Goal: Information Seeking & Learning: Understand process/instructions

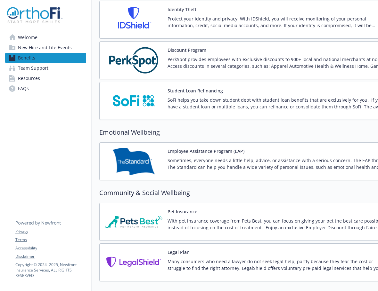
scroll to position [1248, 0]
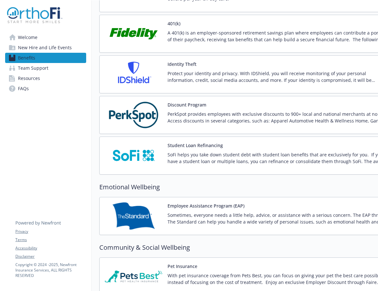
click at [143, 125] on img at bounding box center [134, 114] width 58 height 27
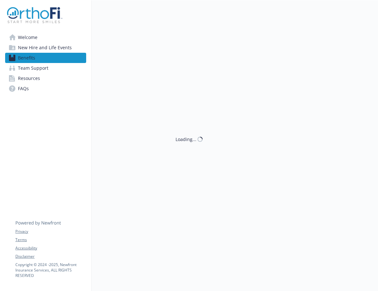
scroll to position [1190, 0]
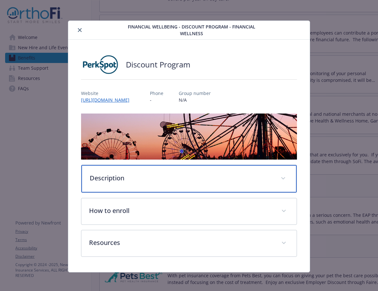
click at [281, 177] on icon "details for plan Financial Wellbeing - Discount Program - Financial Wellness" at bounding box center [283, 178] width 4 height 3
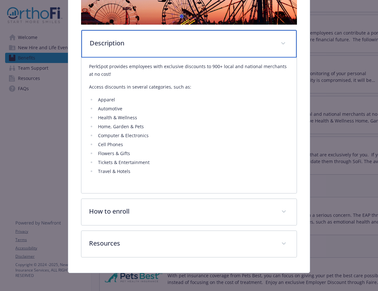
scroll to position [137, 0]
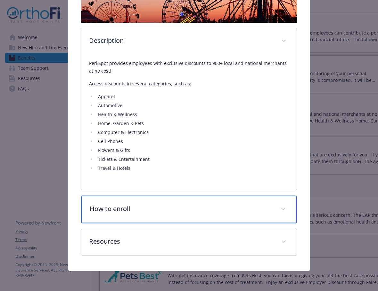
click at [281, 209] on icon "details for plan Financial Wellbeing - Discount Program - Financial Wellness" at bounding box center [283, 209] width 4 height 3
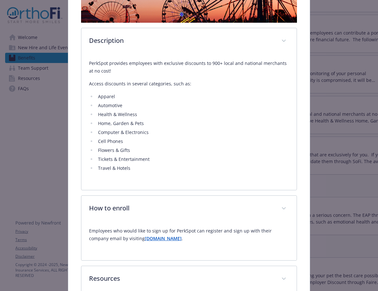
click at [157, 238] on strong "[DOMAIN_NAME]" at bounding box center [163, 239] width 37 height 6
